Goal: Task Accomplishment & Management: Manage account settings

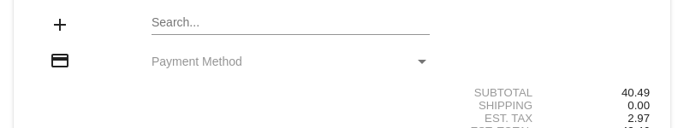
scroll to position [210, 0]
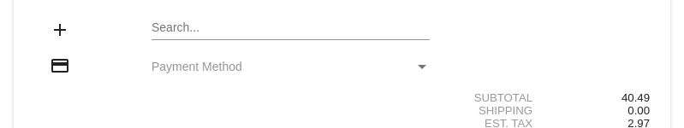
click at [414, 60] on div "Payment Method" at bounding box center [421, 67] width 15 height 14
click at [418, 65] on div "Payment Method" at bounding box center [422, 67] width 9 height 4
click at [419, 60] on div "Payment Method" at bounding box center [421, 67] width 15 height 14
click at [418, 60] on div "Payment Method" at bounding box center [421, 67] width 15 height 14
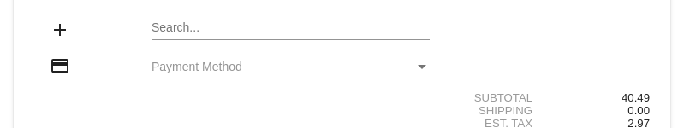
click at [418, 60] on div "Payment Method" at bounding box center [421, 67] width 15 height 14
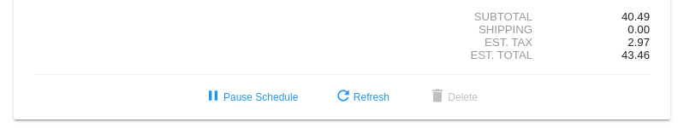
scroll to position [295, 0]
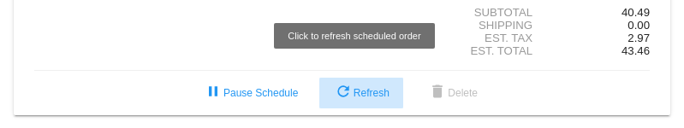
click at [345, 83] on mat-icon "refresh" at bounding box center [343, 93] width 21 height 21
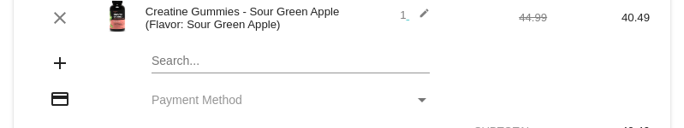
scroll to position [210, 0]
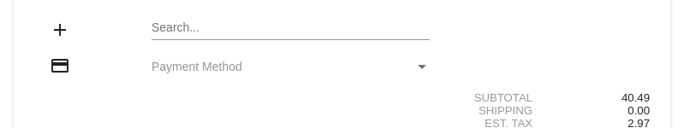
click at [414, 60] on div "Payment Method" at bounding box center [421, 67] width 15 height 14
